Goal: Task Accomplishment & Management: Manage account settings

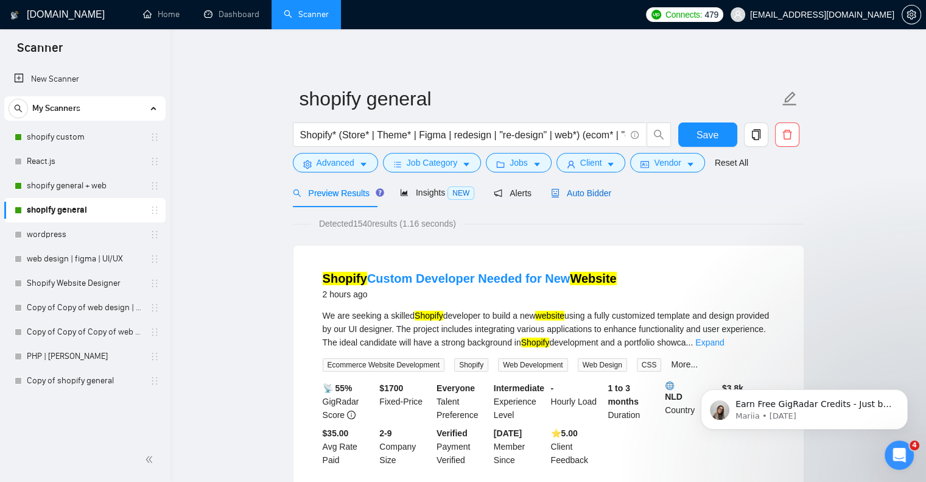
click at [575, 188] on span "Auto Bidder" at bounding box center [581, 193] width 60 height 10
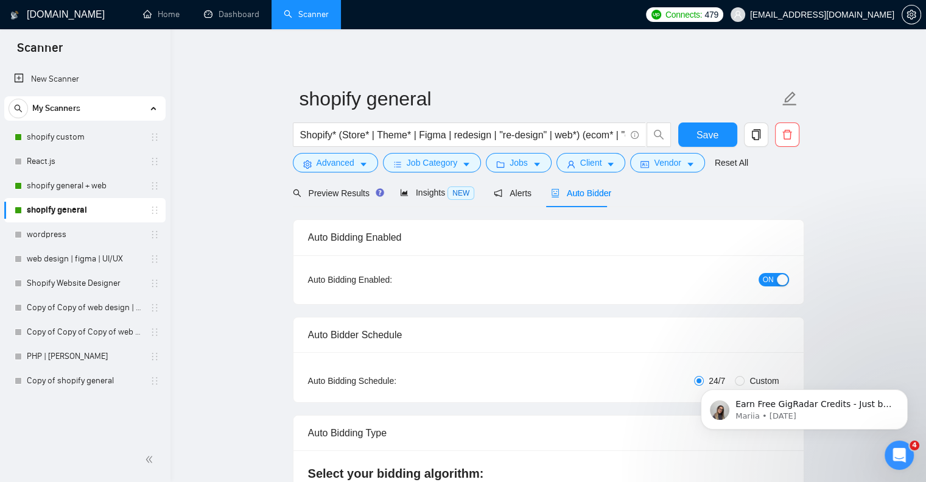
checkbox input "true"
click at [591, 169] on span "Client" at bounding box center [591, 162] width 22 height 13
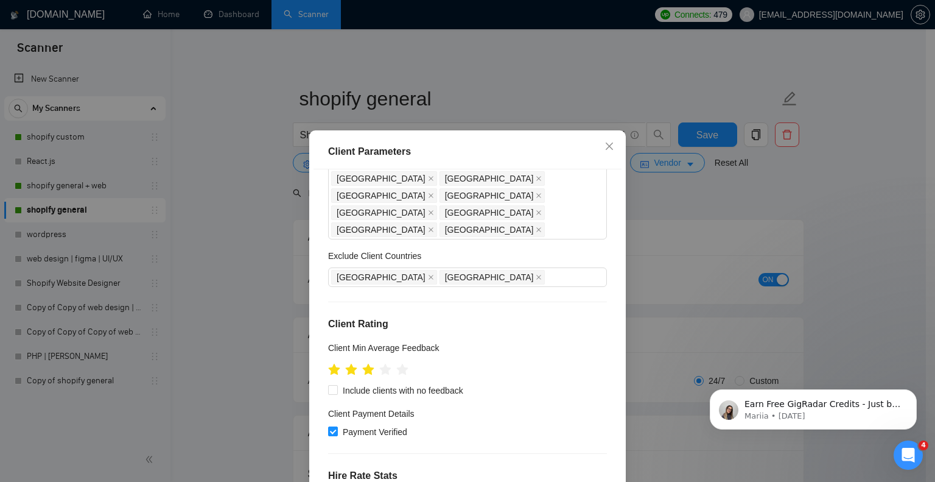
scroll to position [110, 0]
click at [381, 362] on icon "star" at bounding box center [385, 368] width 13 height 12
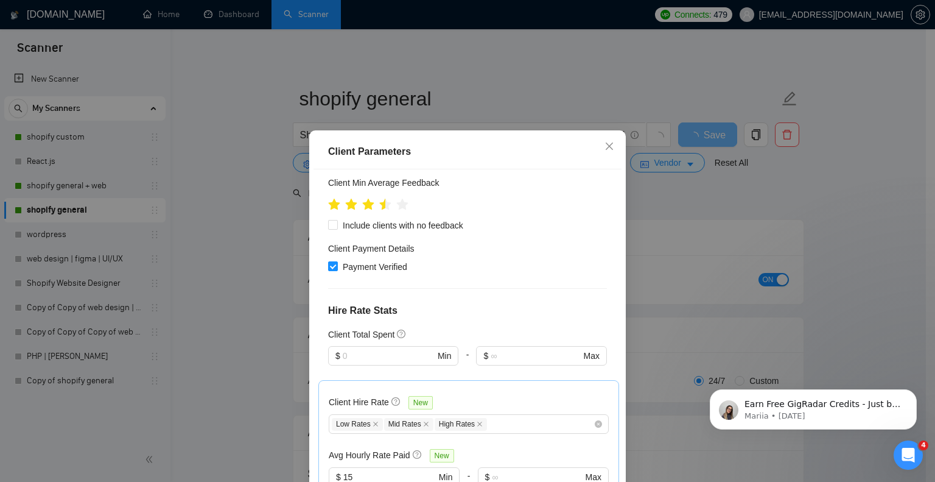
scroll to position [317, 0]
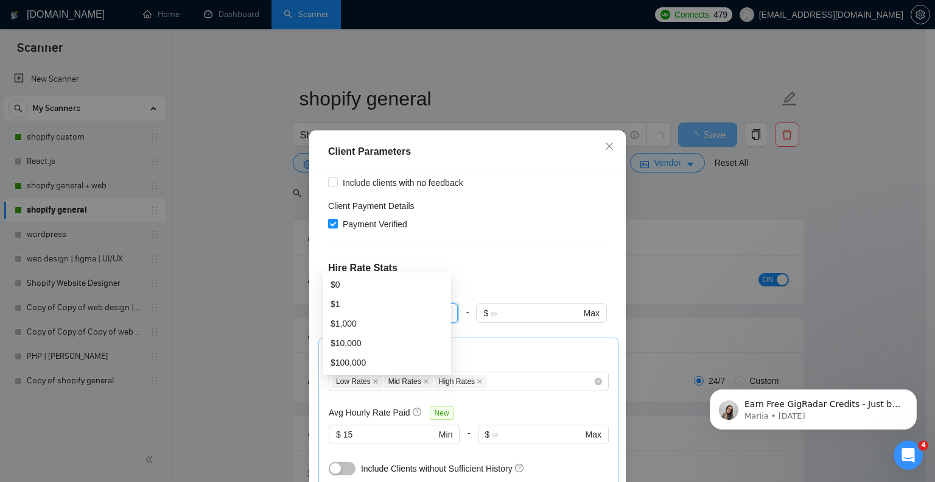
click at [387, 306] on input "text" at bounding box center [389, 312] width 92 height 13
click at [374, 275] on div "$1,000" at bounding box center [387, 284] width 128 height 19
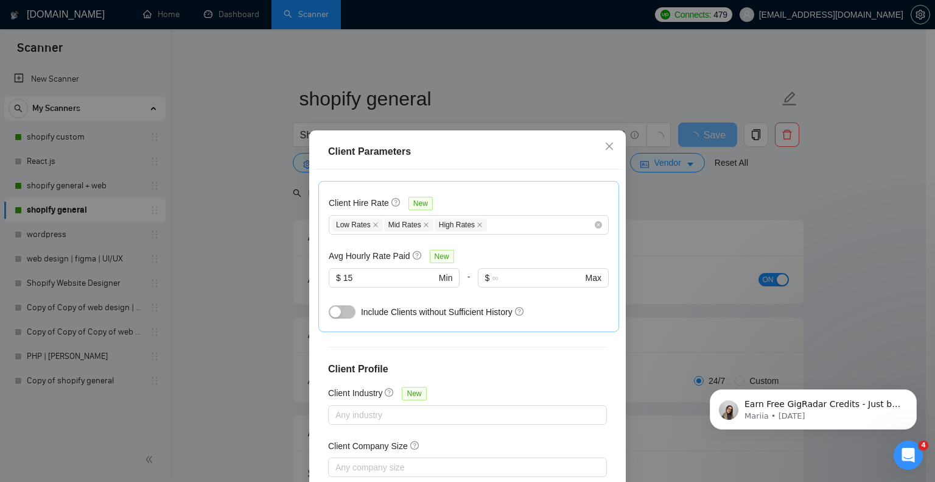
scroll to position [78, 0]
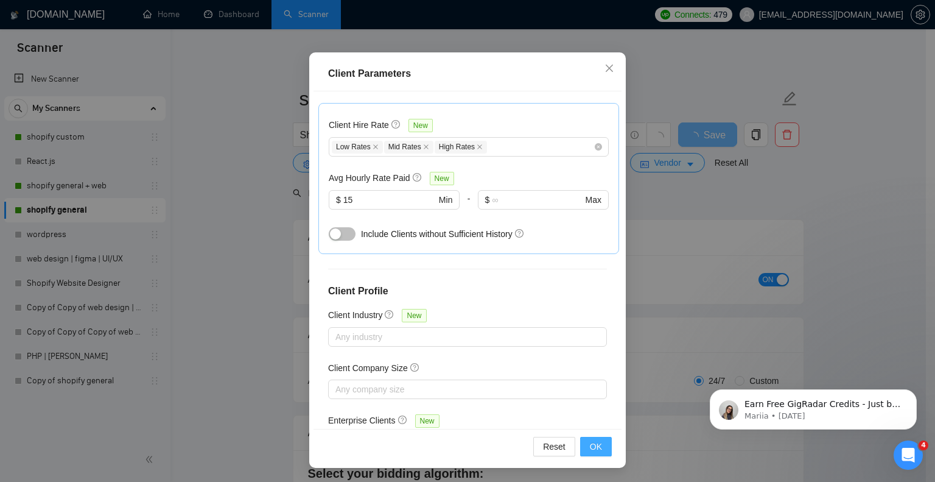
type input "1000"
click at [596, 452] on button "OK" at bounding box center [596, 446] width 32 height 19
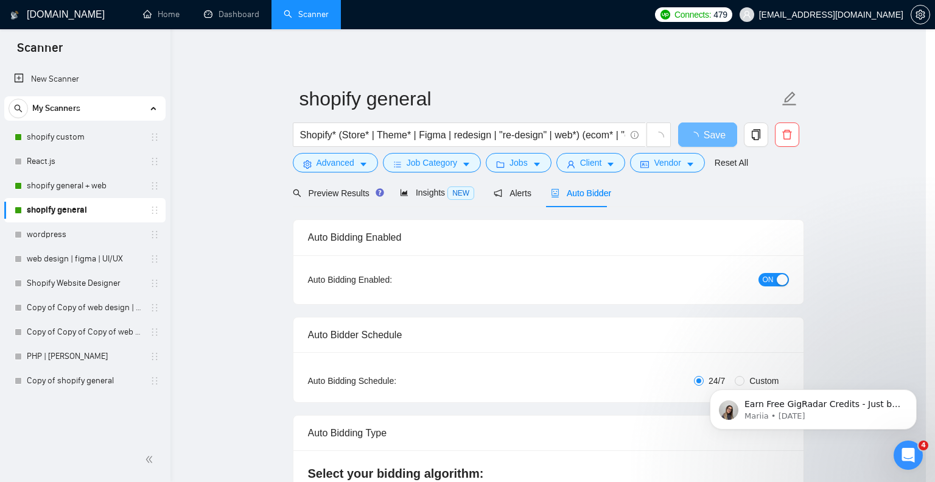
scroll to position [21, 0]
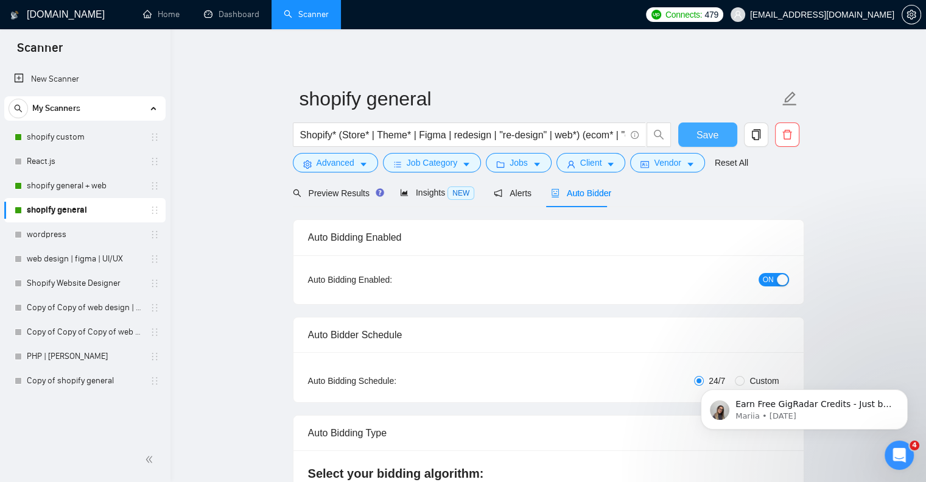
click at [699, 136] on span "Save" at bounding box center [708, 134] width 22 height 15
checkbox input "true"
click at [571, 164] on button "Client" at bounding box center [591, 162] width 69 height 19
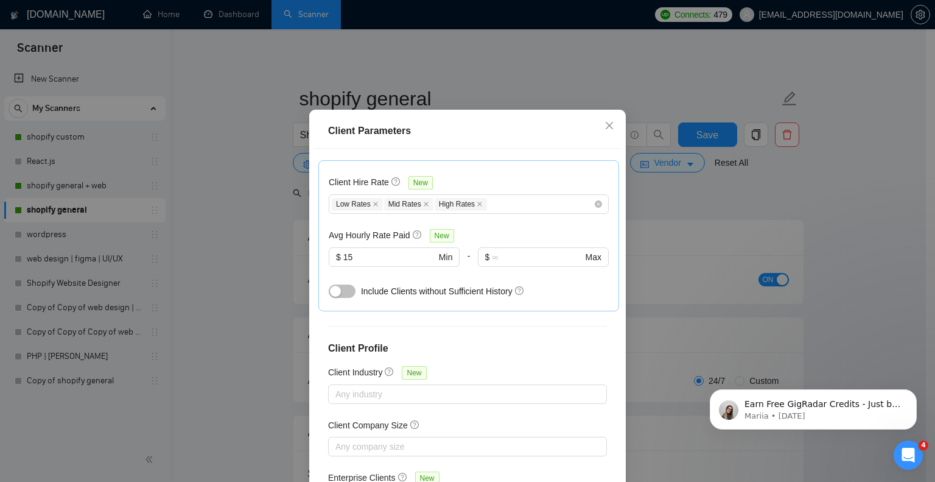
scroll to position [78, 0]
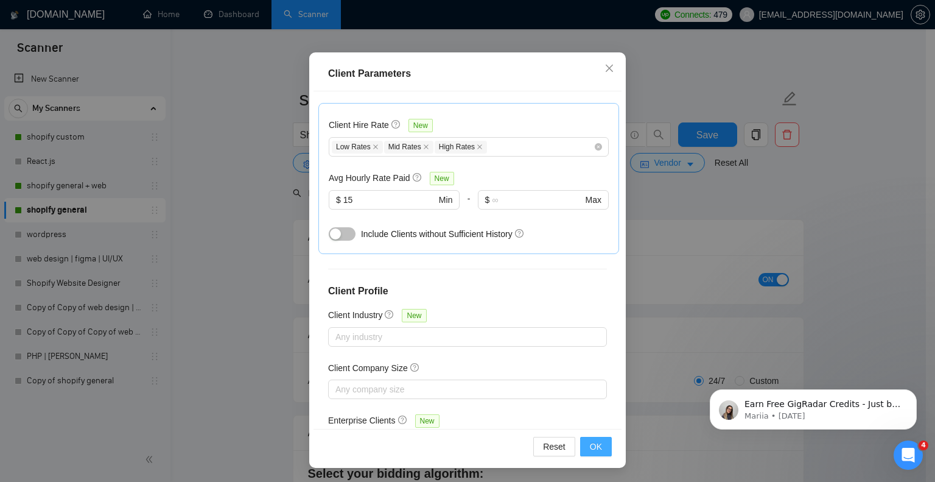
click at [589, 438] on button "OK" at bounding box center [596, 446] width 32 height 19
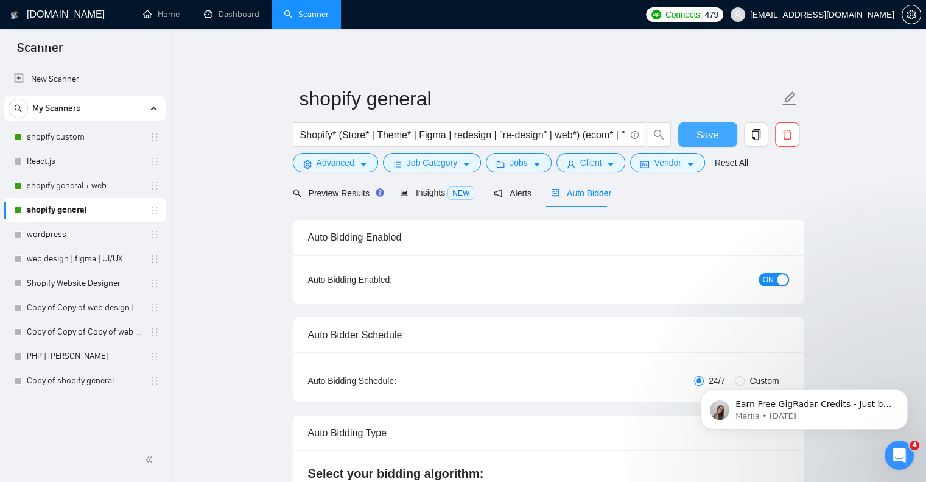
click at [697, 132] on span "Save" at bounding box center [708, 134] width 22 height 15
checkbox input "true"
click at [117, 185] on link "shopify general + web" at bounding box center [85, 186] width 116 height 24
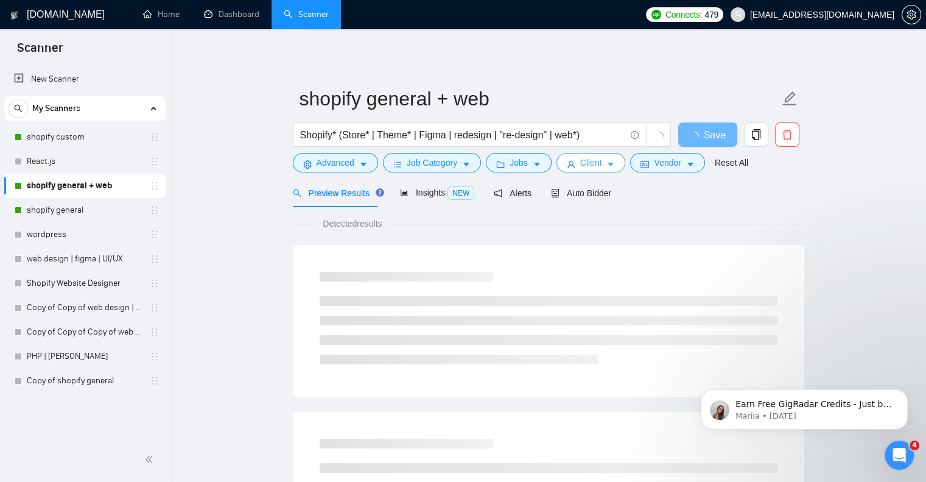
click at [572, 166] on button "Client" at bounding box center [591, 162] width 69 height 19
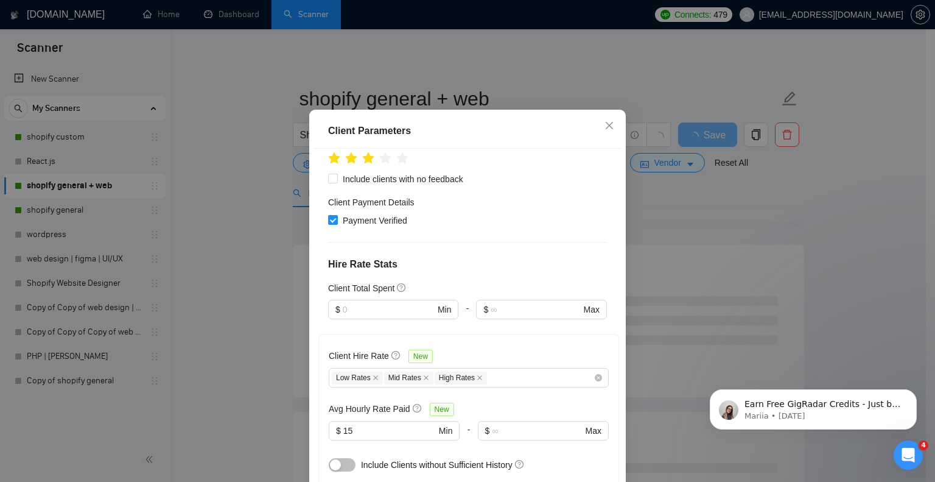
scroll to position [298, 0]
click at [376, 304] on input "text" at bounding box center [389, 310] width 92 height 13
click at [356, 309] on div "$1,000" at bounding box center [387, 303] width 113 height 13
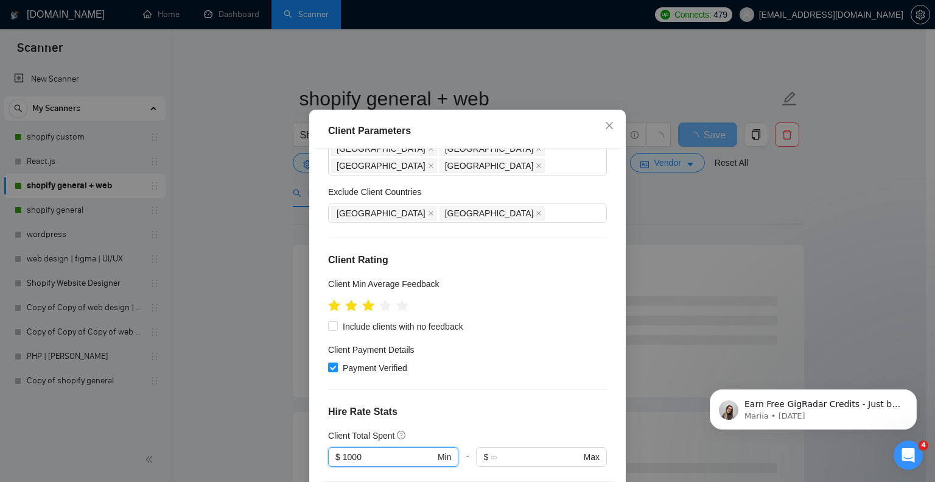
scroll to position [151, 0]
type input "1000"
click at [379, 300] on icon "star" at bounding box center [385, 306] width 13 height 12
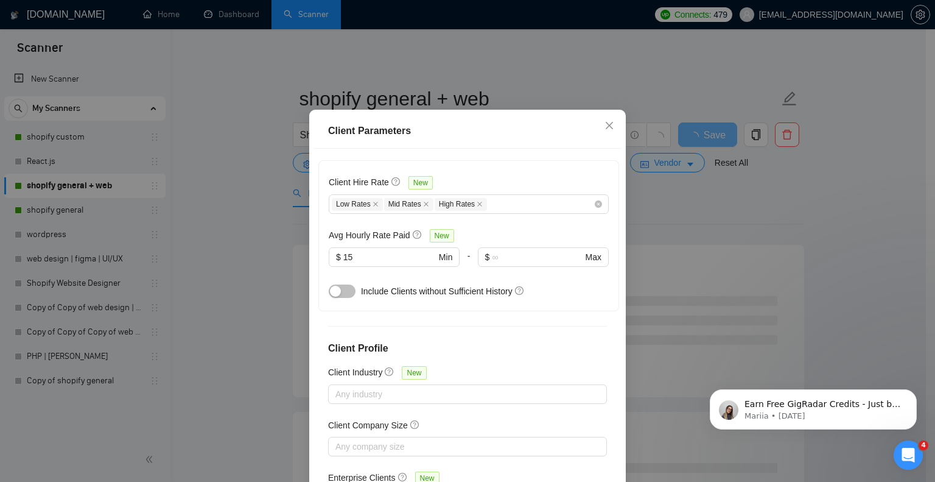
scroll to position [78, 0]
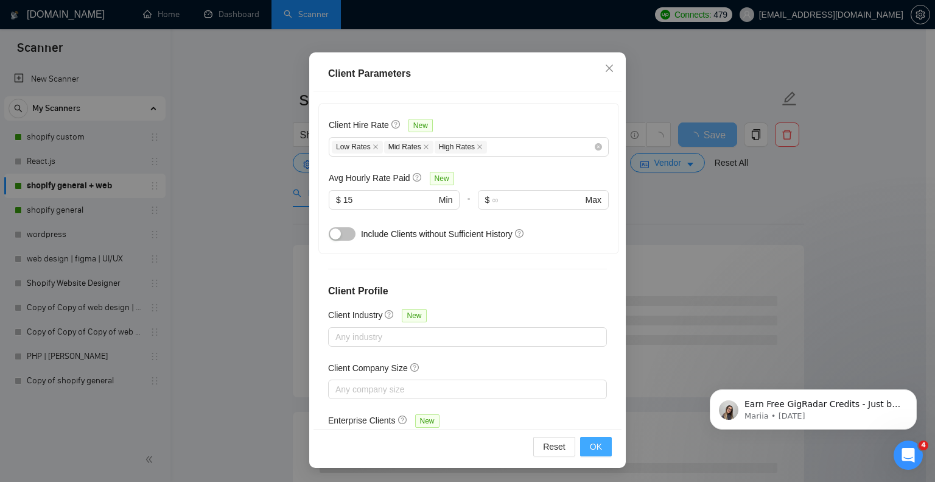
click at [595, 445] on span "OK" at bounding box center [596, 446] width 12 height 13
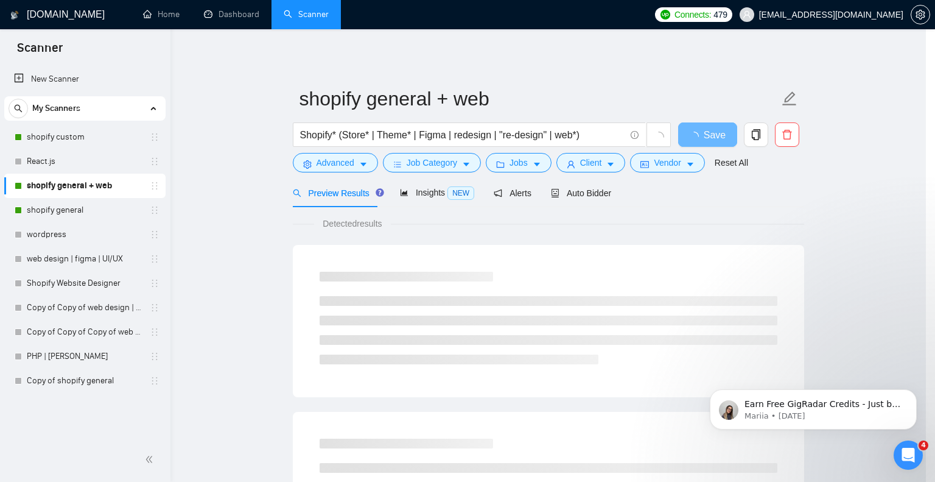
scroll to position [21, 0]
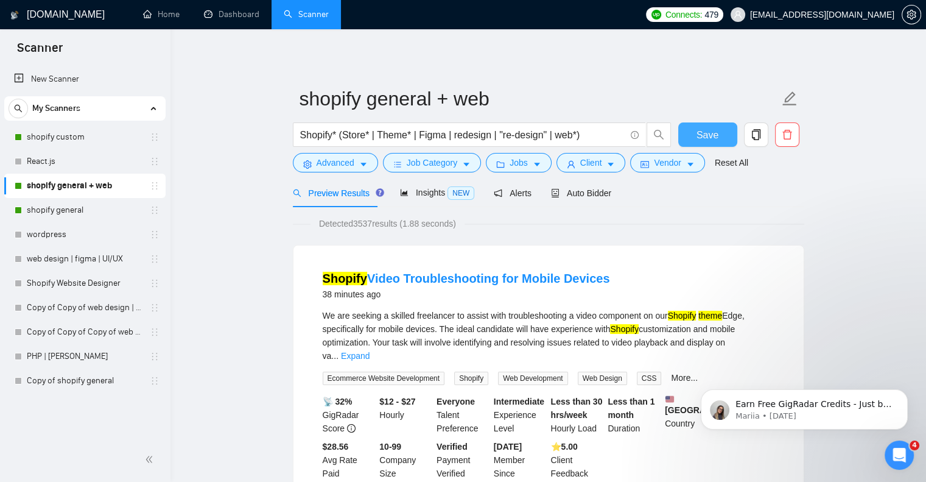
click at [730, 132] on button "Save" at bounding box center [707, 134] width 59 height 24
click at [127, 137] on link "shopify custom" at bounding box center [85, 137] width 116 height 24
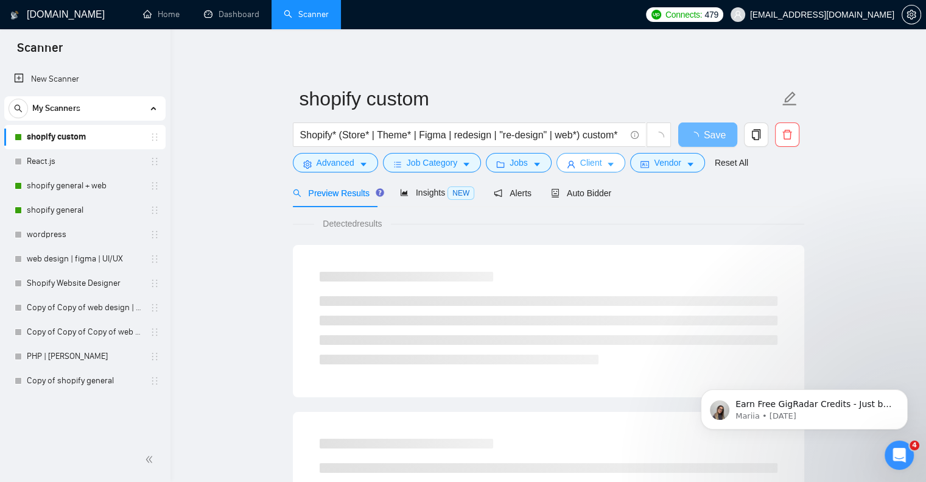
click at [587, 162] on span "Client" at bounding box center [591, 162] width 22 height 13
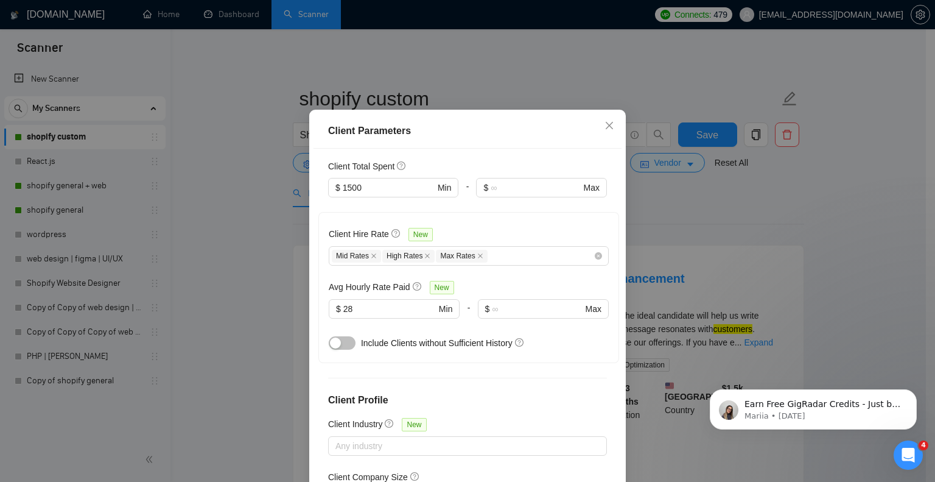
scroll to position [524, 0]
click at [636, 223] on div "Client Parameters Client Location Include Client Countries [GEOGRAPHIC_DATA] [G…" at bounding box center [467, 241] width 935 height 482
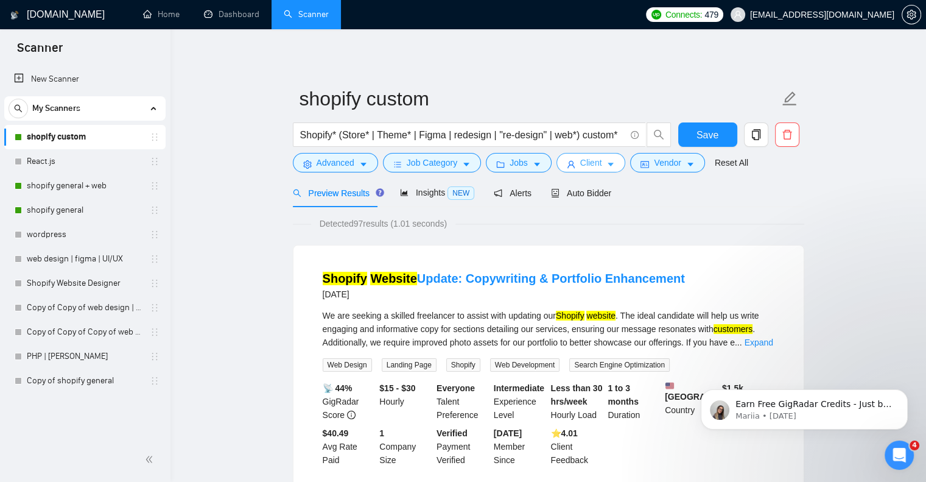
click at [586, 158] on span "Client" at bounding box center [591, 162] width 22 height 13
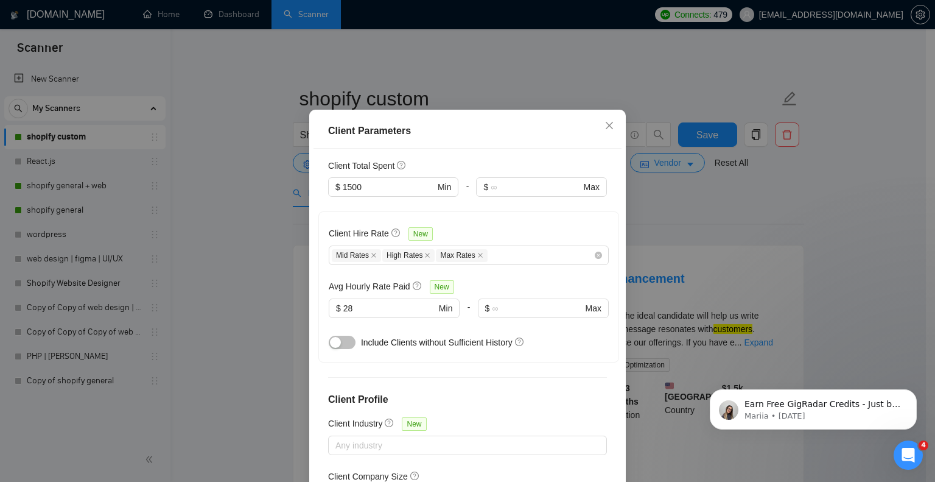
scroll to position [78, 0]
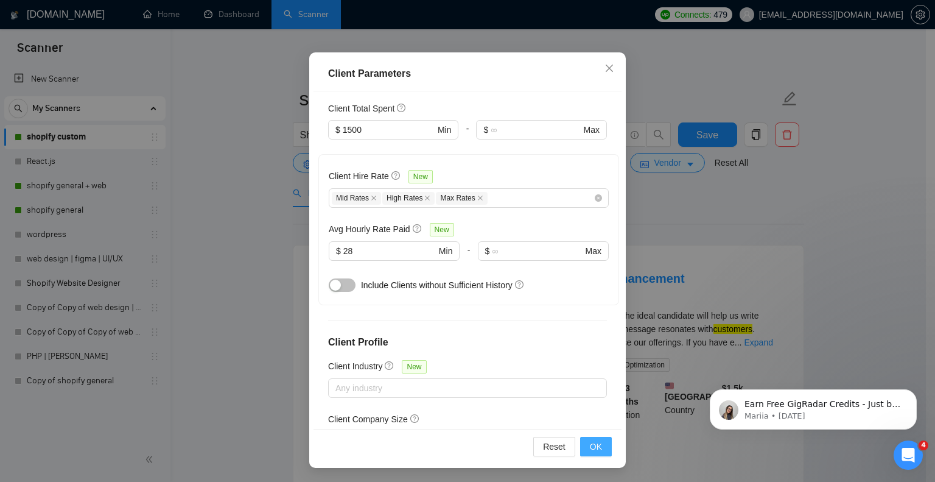
click at [596, 443] on span "OK" at bounding box center [596, 446] width 12 height 13
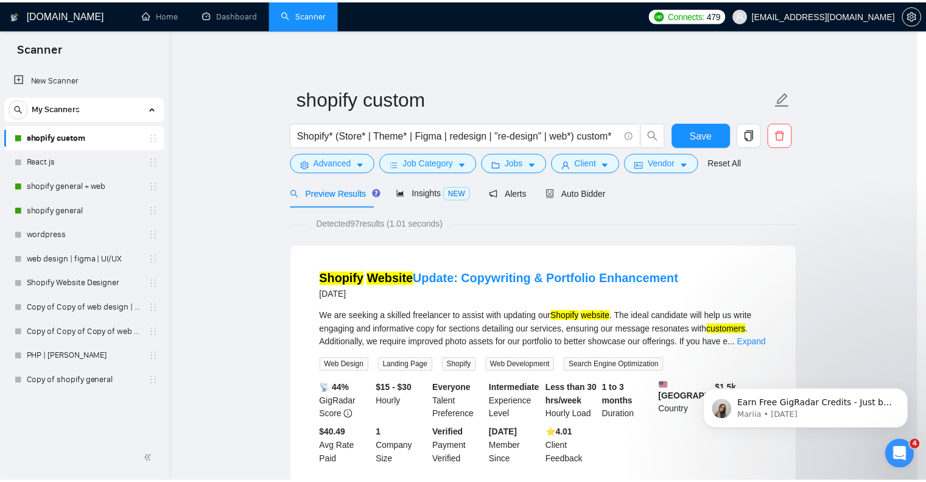
scroll to position [21, 0]
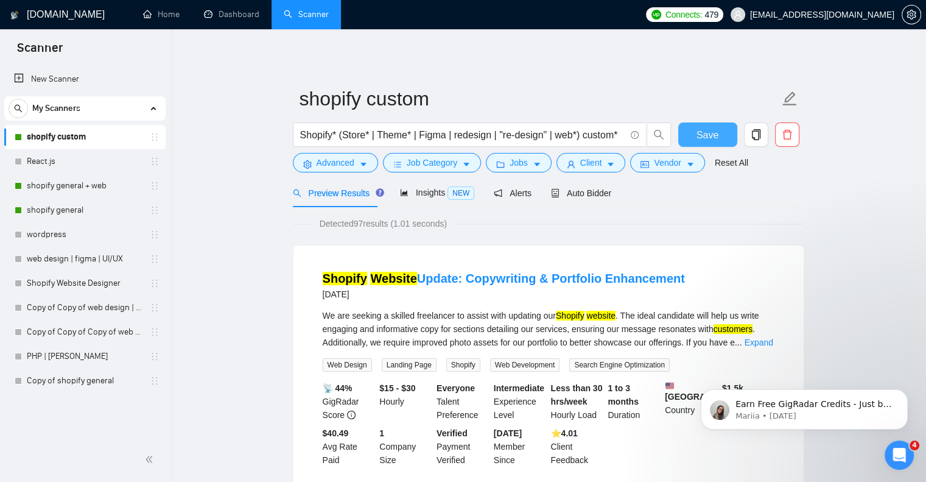
click at [694, 137] on button "Save" at bounding box center [707, 134] width 59 height 24
